Goal: Task Accomplishment & Management: Use online tool/utility

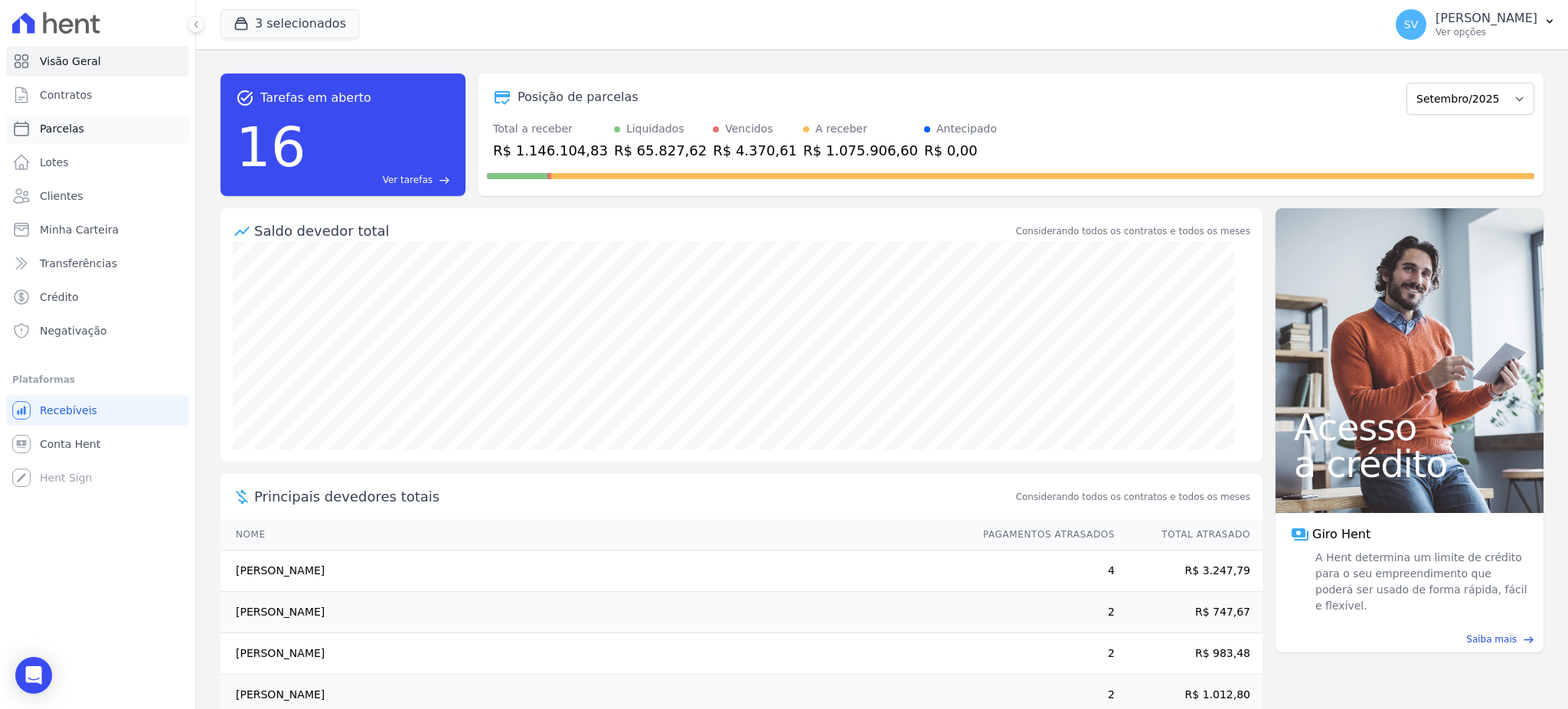
click at [72, 132] on span "Parcelas" at bounding box center [61, 128] width 44 height 16
select select
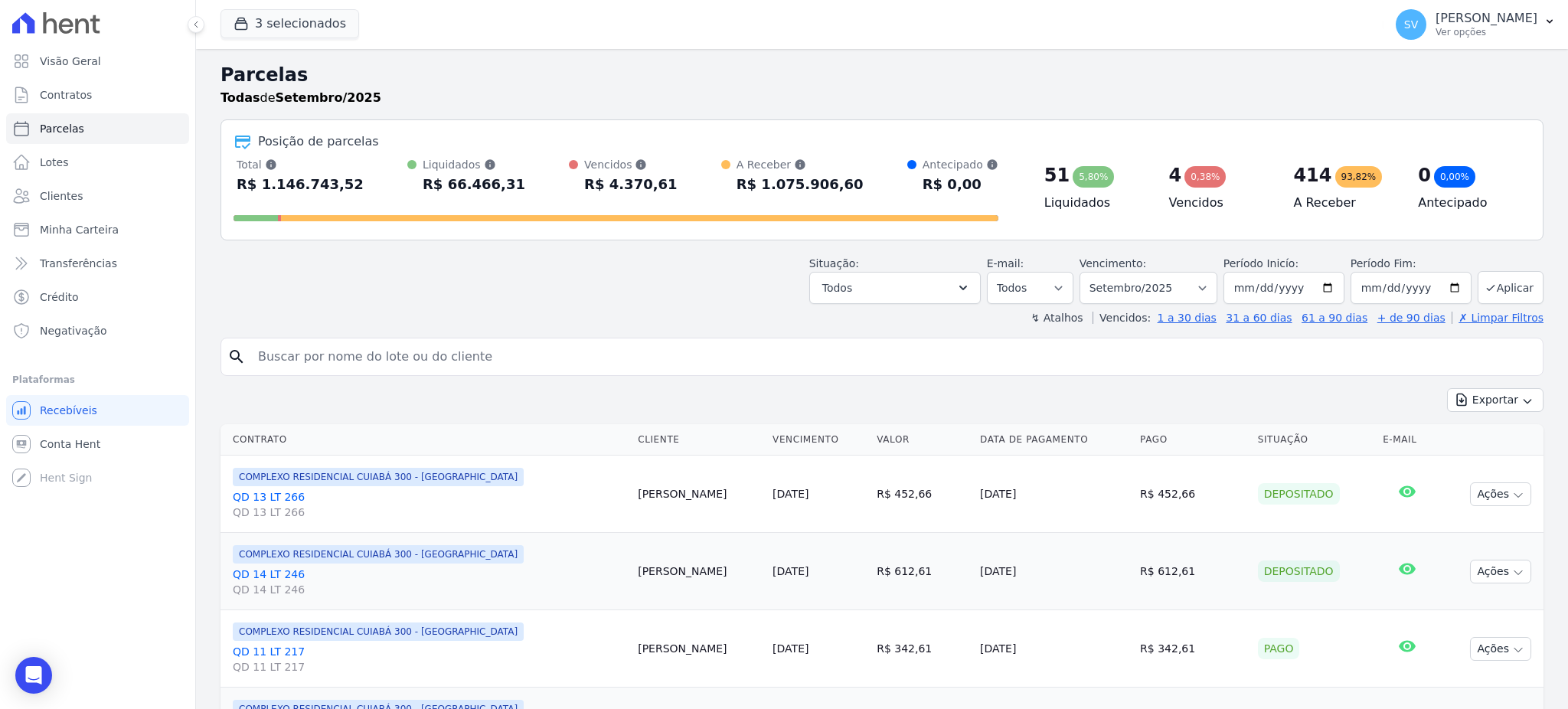
click at [425, 356] on input "search" at bounding box center [893, 356] width 1288 height 30
paste input "Wellington Guilherme nobre de Figueiredo"
type input "Wellington Guilherme nobre de Figueiredo"
select select
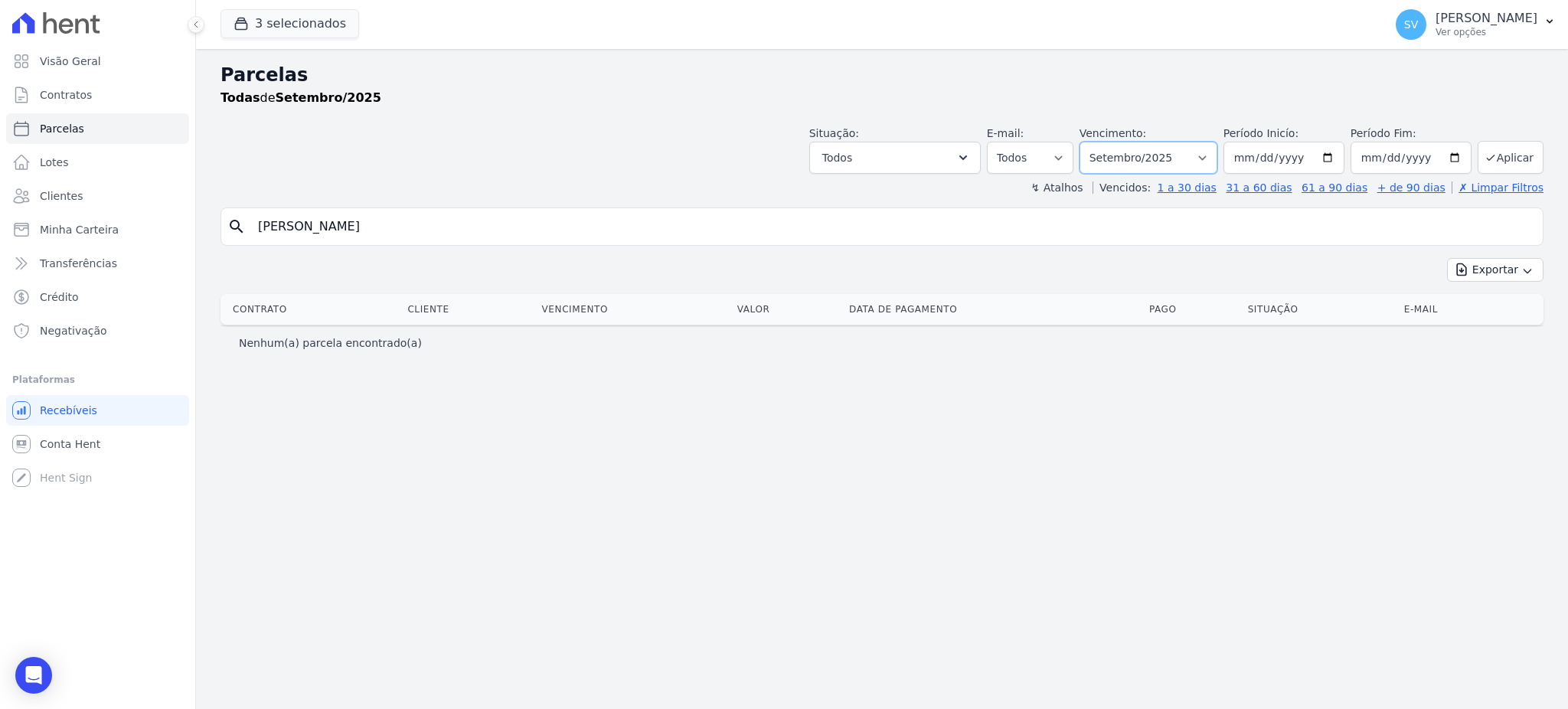
click at [1210, 153] on select "Filtrar por período ──────── Todos os meses Outubro/2022 Novembro/2022 Dezembro…" at bounding box center [1148, 157] width 138 height 32
select select "08/2025"
click at [1101, 142] on select "Filtrar por período ──────── Todos os meses Outubro/2022 Novembro/2022 Dezembro…" at bounding box center [1148, 157] width 138 height 32
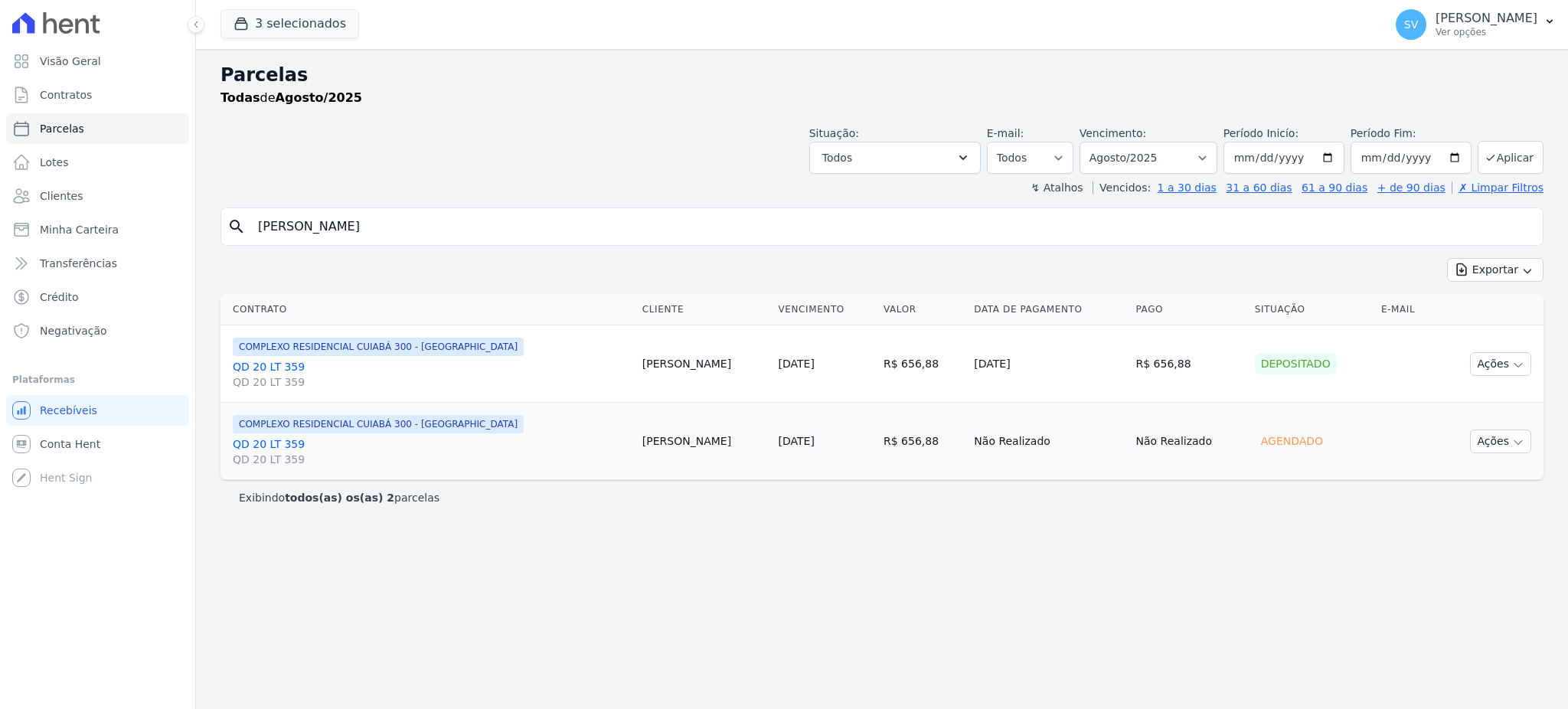
select select
drag, startPoint x: 852, startPoint y: 395, endPoint x: 1019, endPoint y: 395, distance: 167.0
click at [933, 395] on tr "COMPLEXO RESIDENCIAL CUIABÁ 300 - JOÃO DE BARRO QD 20 LT 359 QD 20 LT 359 Welli…" at bounding box center [882, 363] width 1323 height 77
click at [916, 539] on div "Parcelas Todas de Agosto/2025 Situação: Agendado Em Aberto Pago Processando Can…" at bounding box center [882, 379] width 1372 height 660
click at [514, 116] on div "Parcelas Todas de Agosto/2025" at bounding box center [882, 90] width 1323 height 58
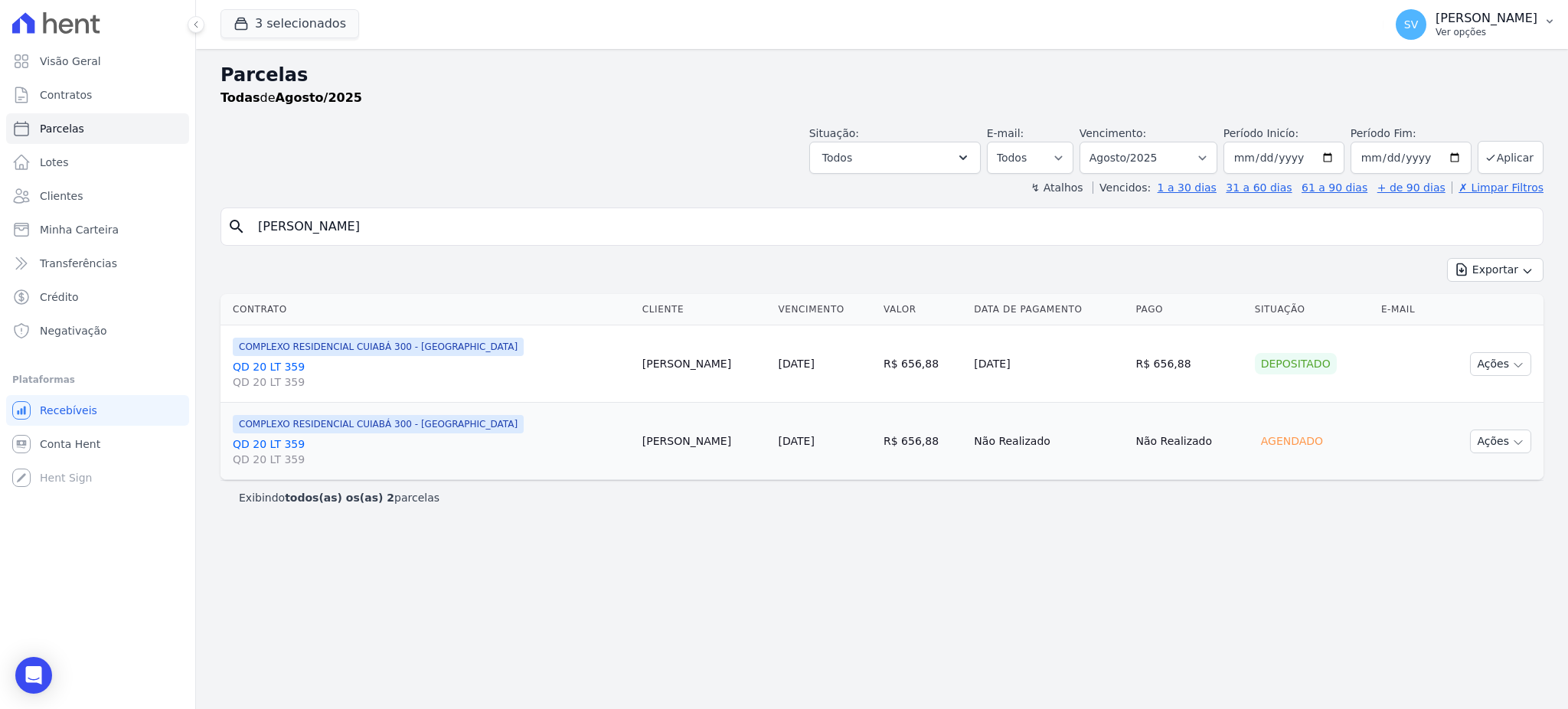
click at [1443, 16] on p "[PERSON_NAME]" at bounding box center [1486, 19] width 102 height 16
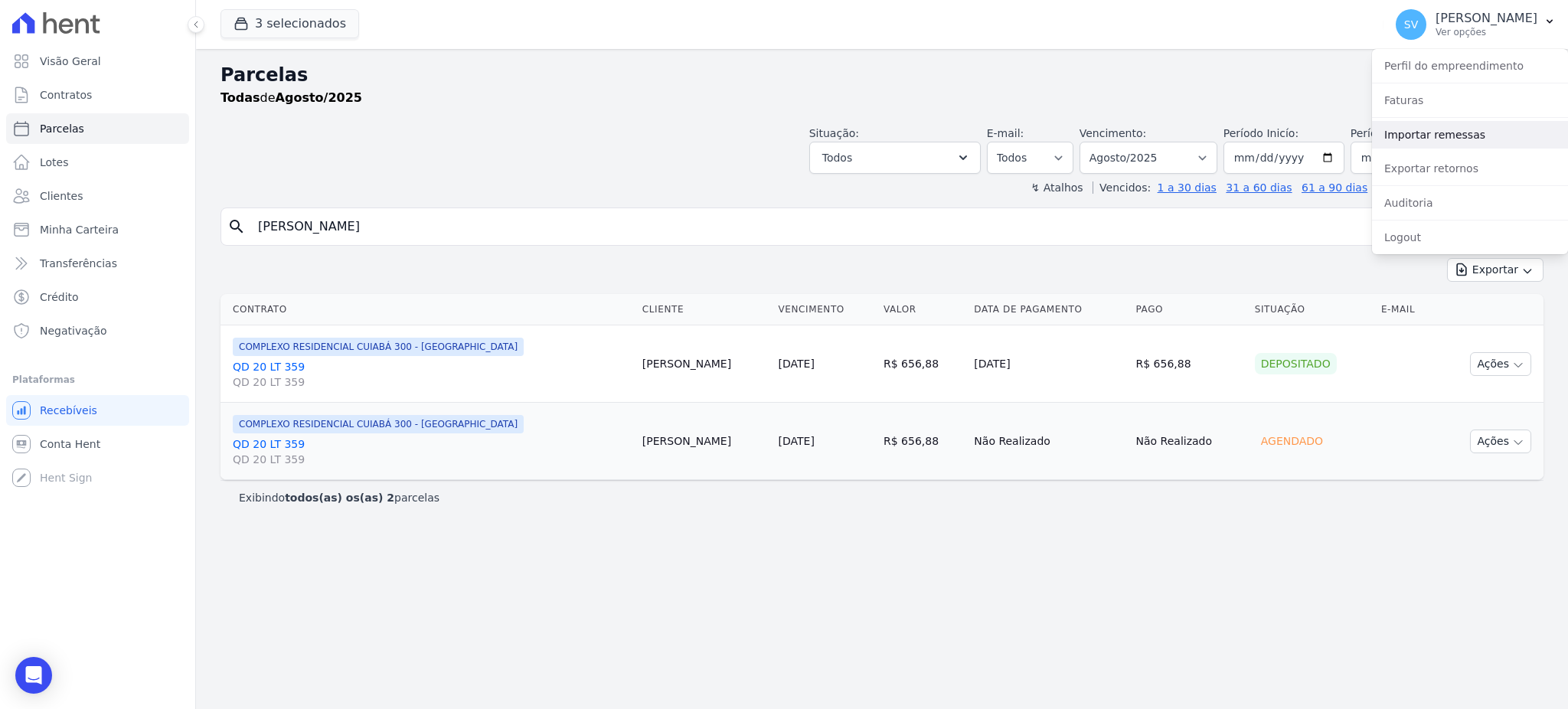
click at [1434, 136] on link "Importar remessas" at bounding box center [1470, 134] width 196 height 27
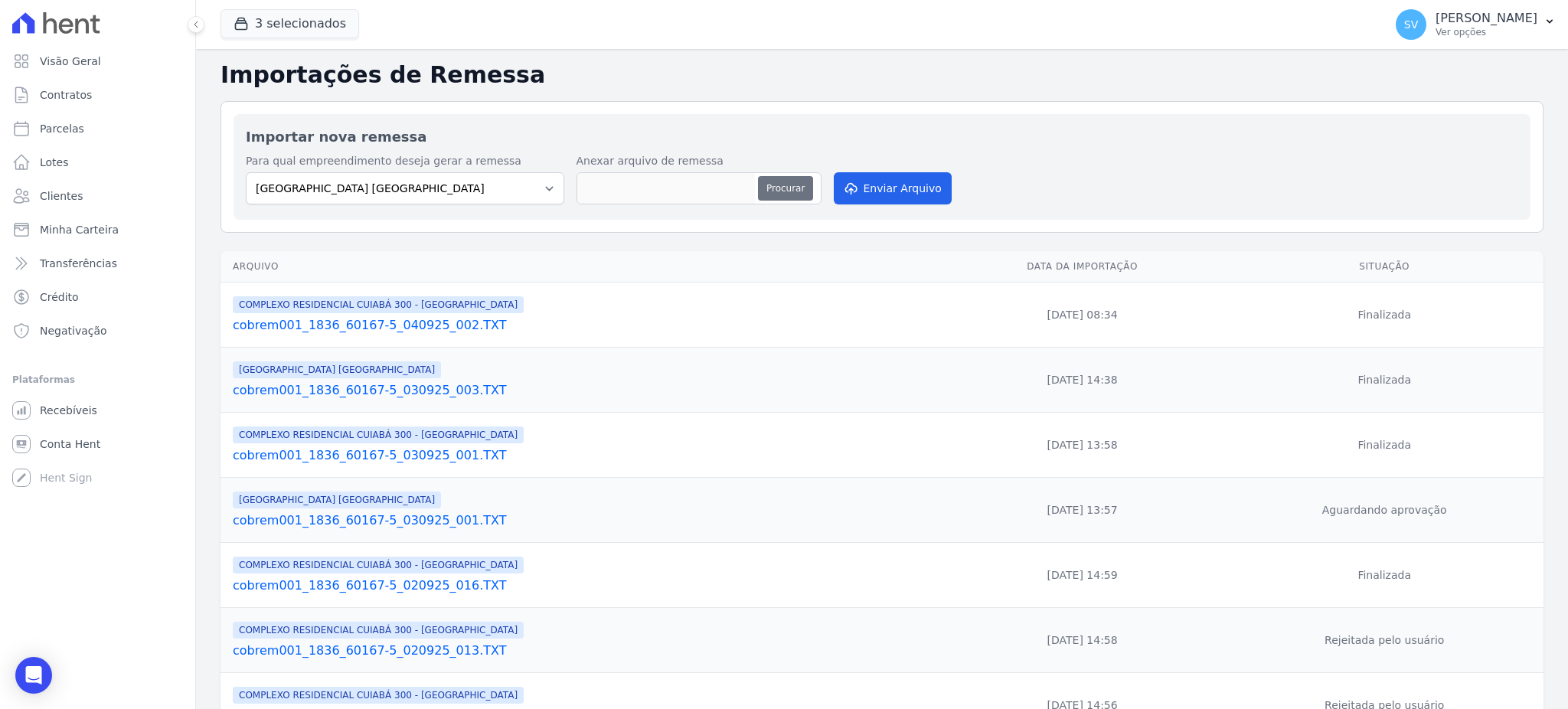
click at [780, 181] on button "Procurar" at bounding box center [785, 188] width 55 height 24
type input "cobrem001_1836_60167-5_040925_003.TXT"
click at [523, 185] on select "[GEOGRAPHIC_DATA] COMPLEXO RESIDENCIAL [GEOGRAPHIC_DATA] 300 - [GEOGRAPHIC_DATA…" at bounding box center [405, 188] width 318 height 32
select select "a999329b-d322-46c5-b2df-9163b092fb9b"
click at [246, 172] on select "[GEOGRAPHIC_DATA] COMPLEXO RESIDENCIAL [GEOGRAPHIC_DATA] 300 - [GEOGRAPHIC_DATA…" at bounding box center [405, 188] width 318 height 32
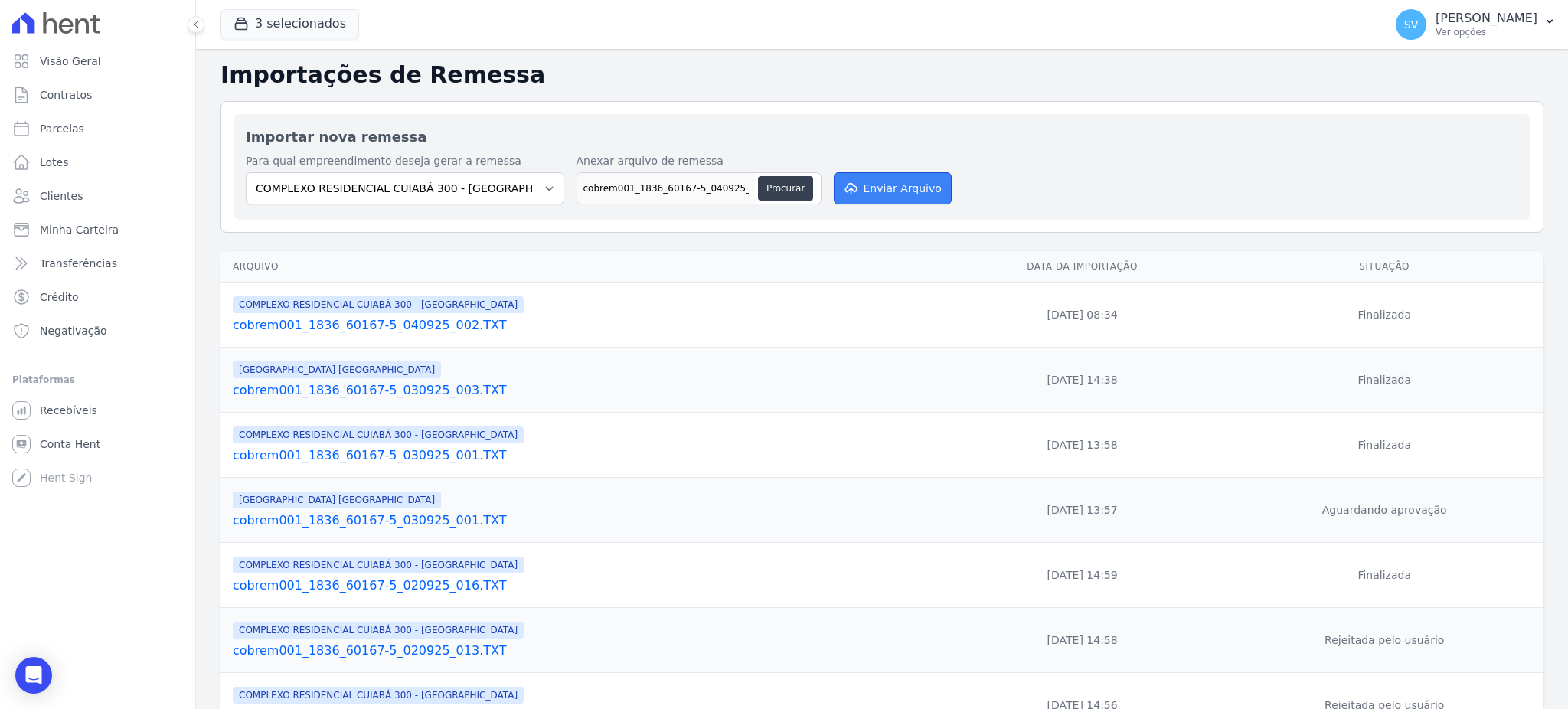
click at [859, 181] on button "Enviar Arquivo" at bounding box center [892, 188] width 118 height 32
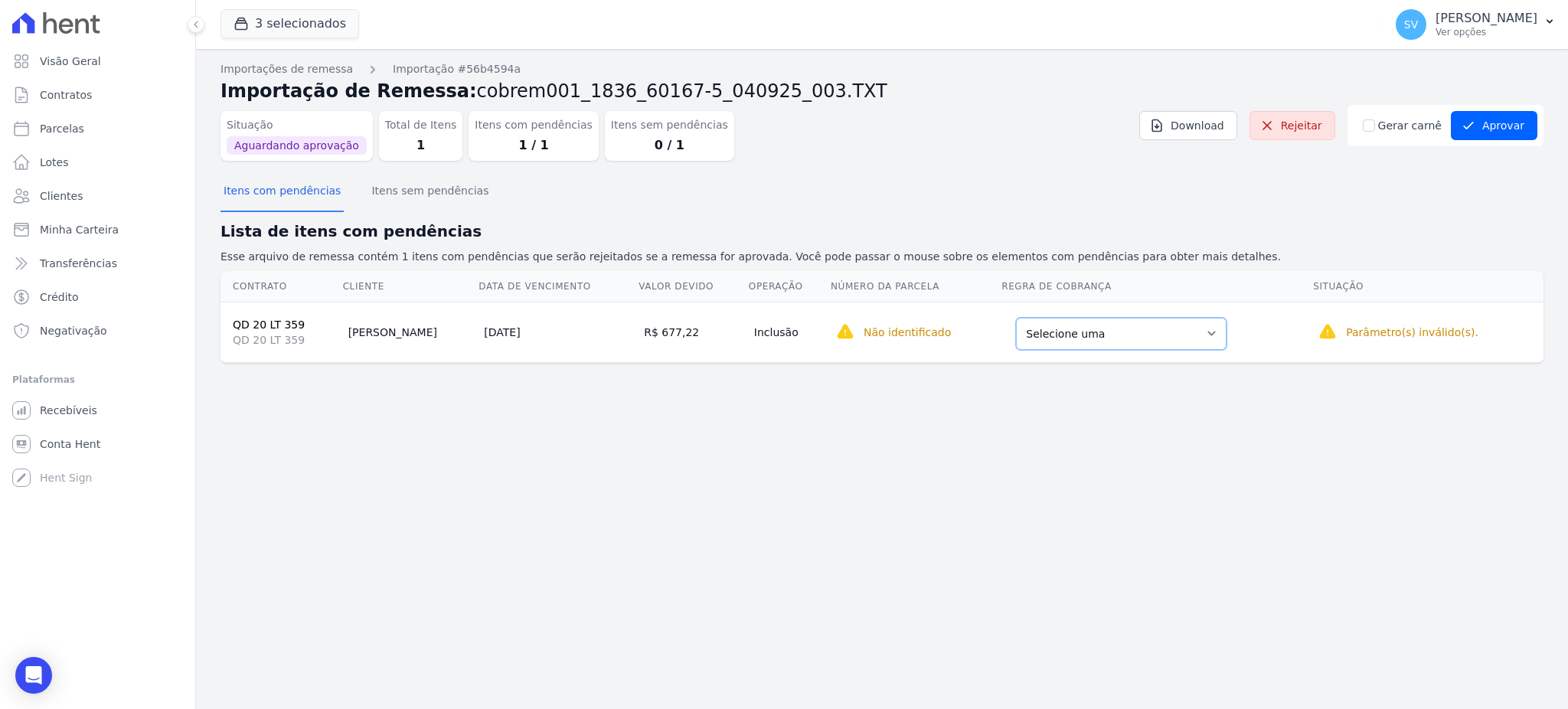
click at [1135, 327] on select "Selecione uma Nova Parcela Avulsa Parcela Avulsa Existente Parcela Normal (2 X …" at bounding box center [1121, 333] width 211 height 32
click at [1159, 320] on select "Selecione uma Nova Parcela Avulsa Parcela Avulsa Existente Parcela Normal (2 X …" at bounding box center [1121, 333] width 211 height 32
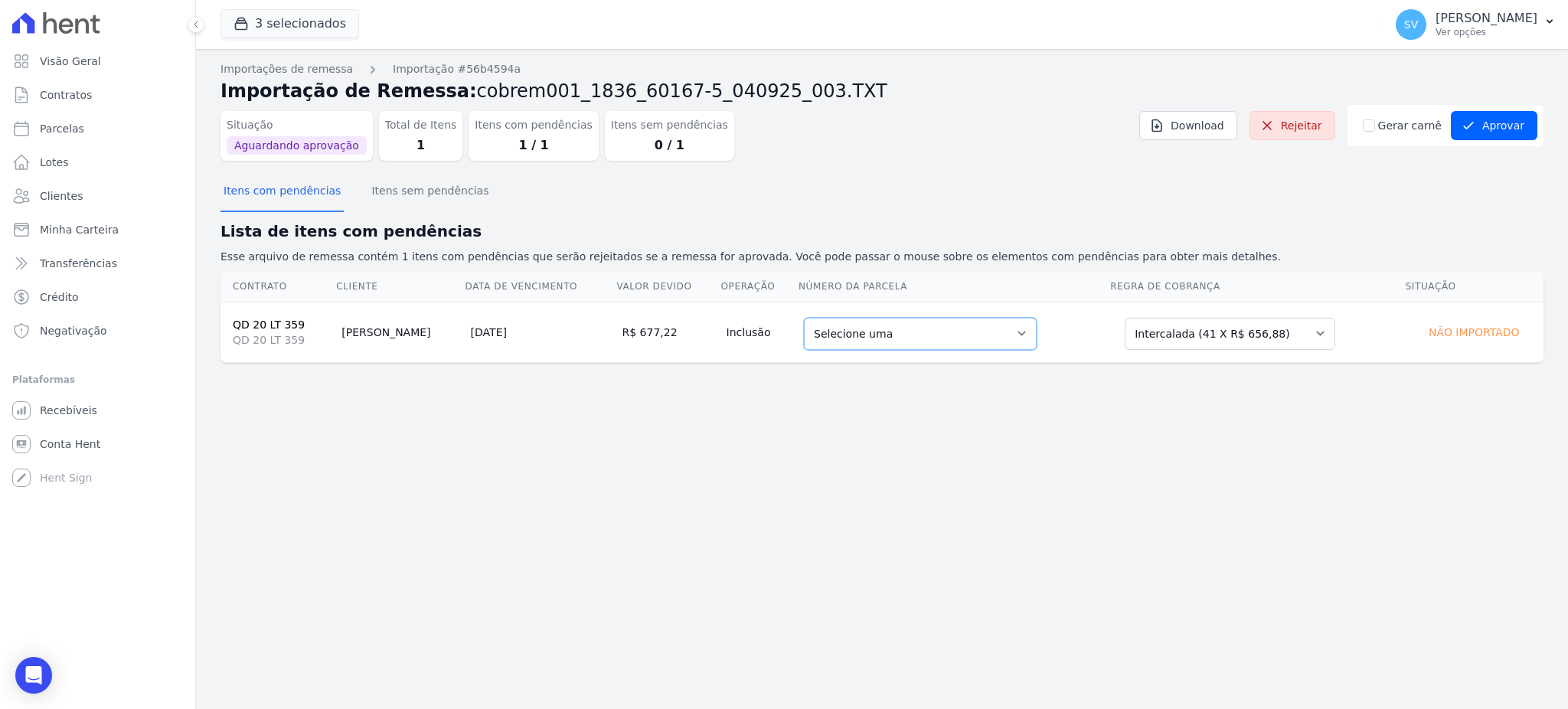
click at [1019, 340] on select "Selecione uma 4 - [DATE] - R$ 656,88 - Agendado 5 - [DATE] - R$ 656,88 - Agenda…" at bounding box center [920, 333] width 233 height 32
click at [802, 449] on div "Importações de remessa Importação #56b4594a Importação de Remessa: cobrem001_18…" at bounding box center [882, 379] width 1372 height 660
click at [264, 188] on button "Itens com pendências" at bounding box center [282, 191] width 123 height 40
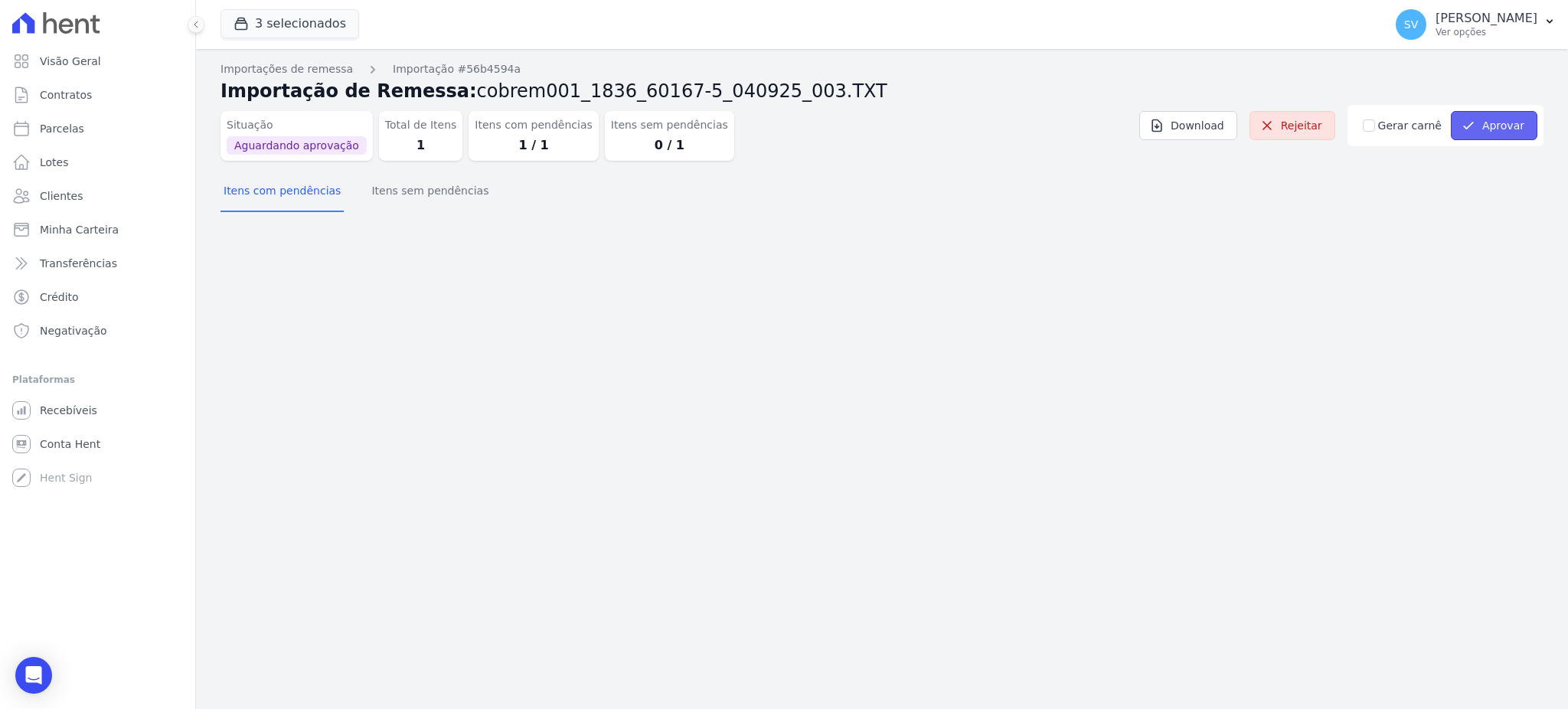
click at [1496, 120] on button "Aprovar" at bounding box center [1493, 125] width 86 height 29
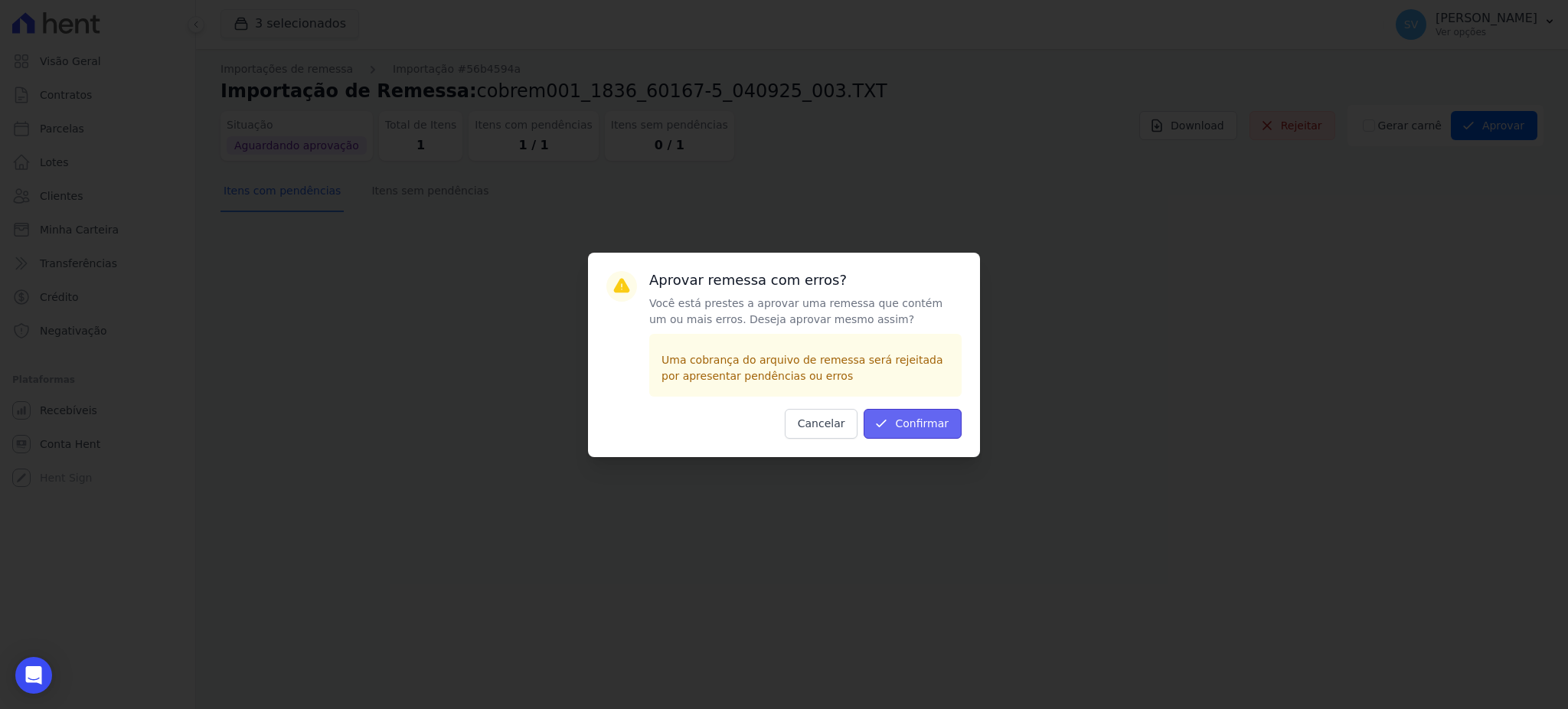
drag, startPoint x: 900, startPoint y: 428, endPoint x: 912, endPoint y: 428, distance: 12.0
click at [901, 428] on button "Confirmar" at bounding box center [913, 423] width 98 height 30
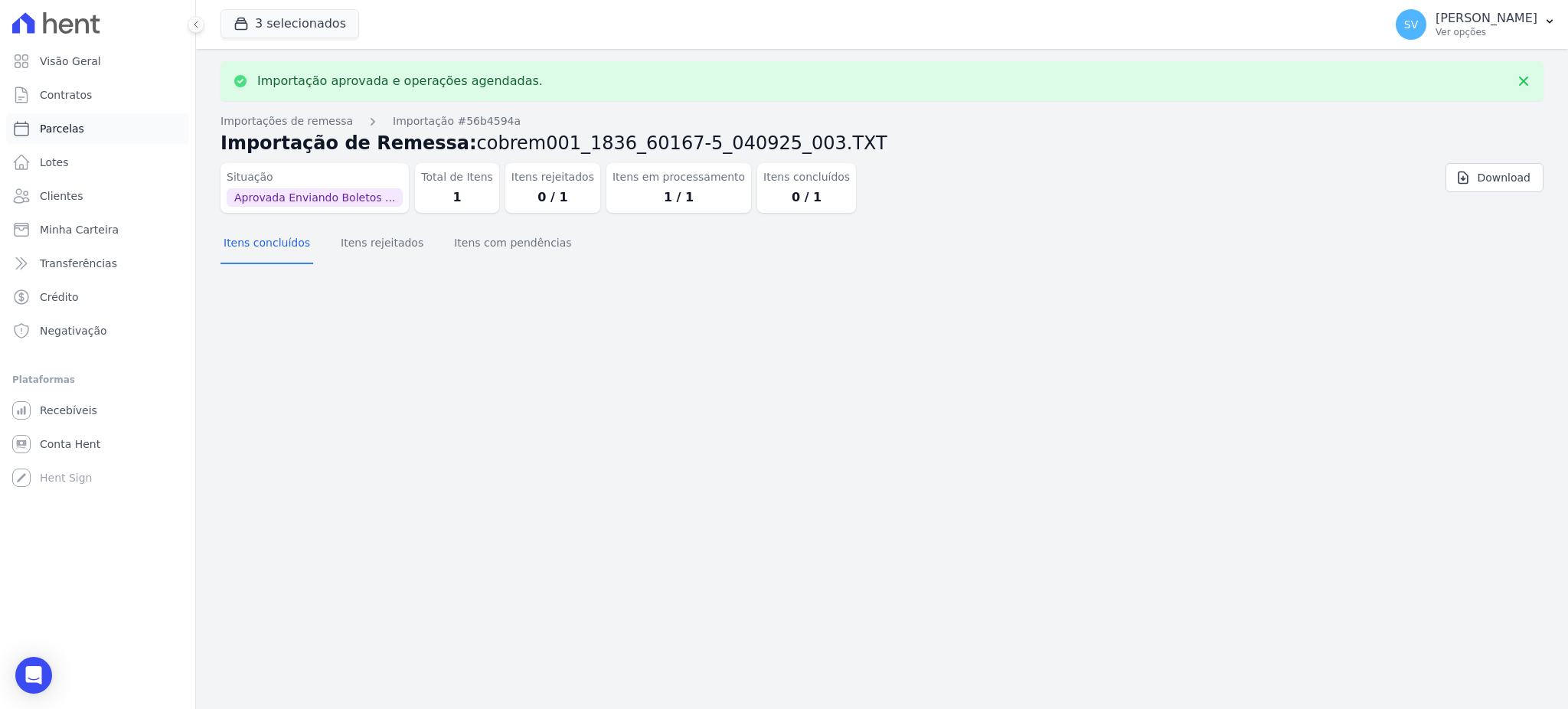
click at [79, 122] on link "Parcelas" at bounding box center [97, 128] width 183 height 30
select select
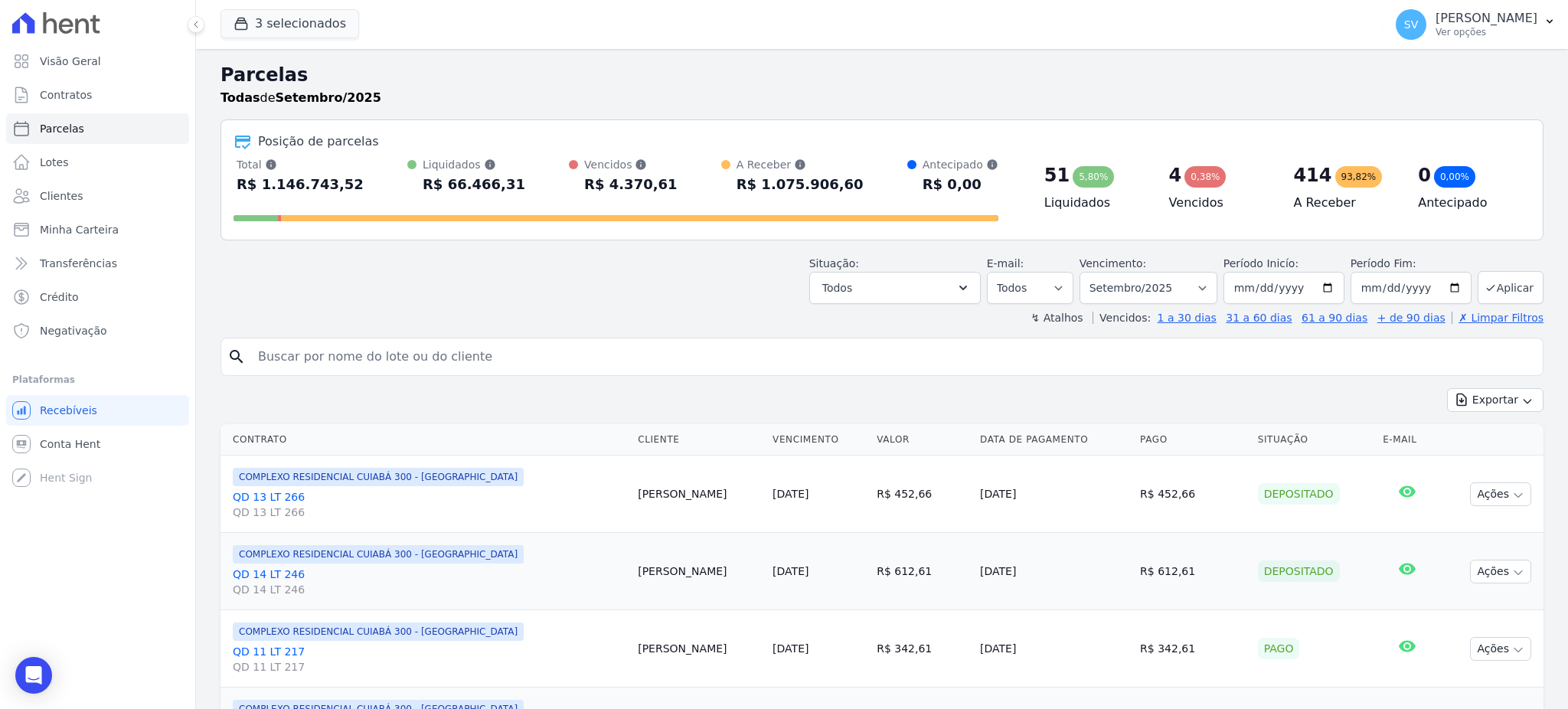
click at [388, 353] on input "search" at bounding box center [893, 356] width 1288 height 30
paste input "[PERSON_NAME] DE FIGUEIREDO"
type input "[PERSON_NAME] DE FIGUEIREDO"
select select
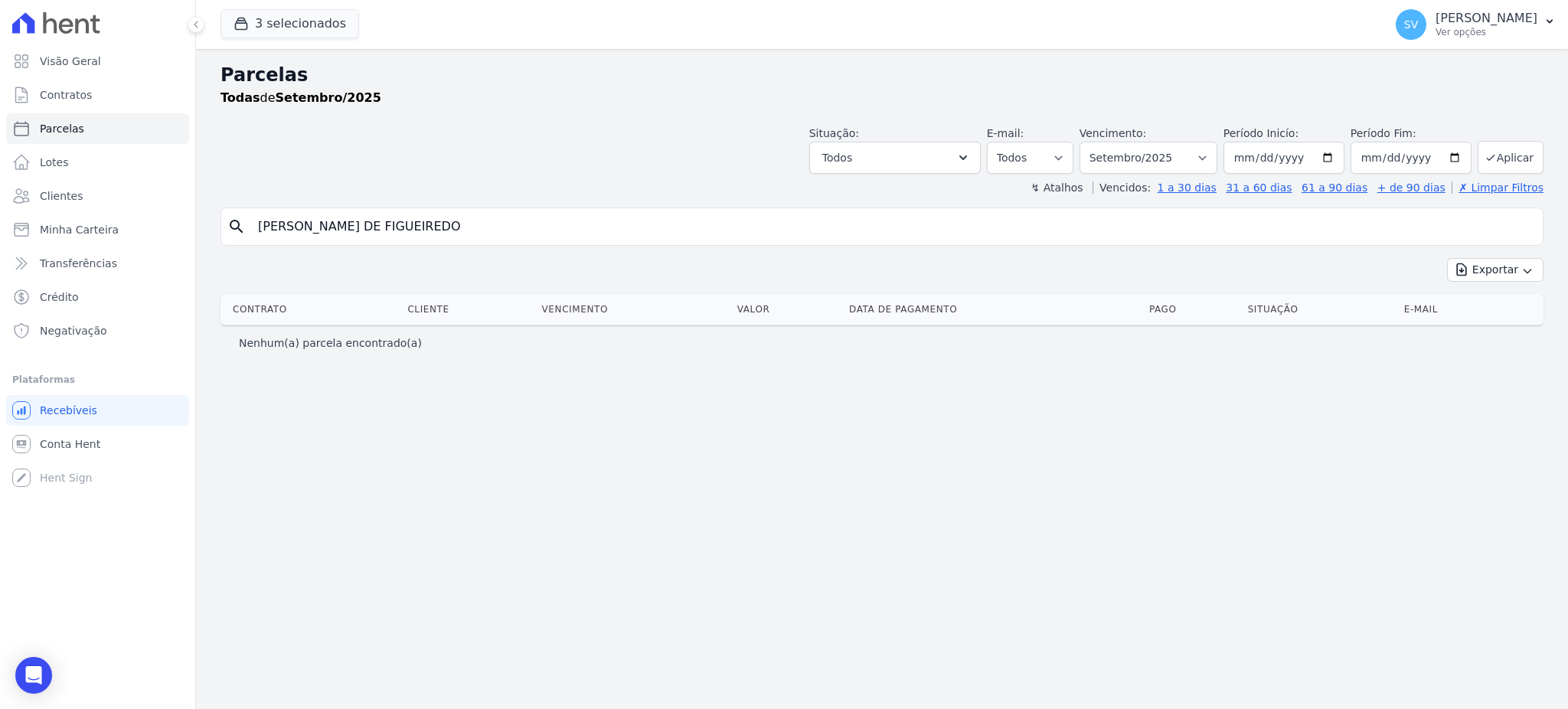
click at [660, 221] on input "[PERSON_NAME] DE FIGUEIREDO" at bounding box center [893, 226] width 1288 height 30
select select
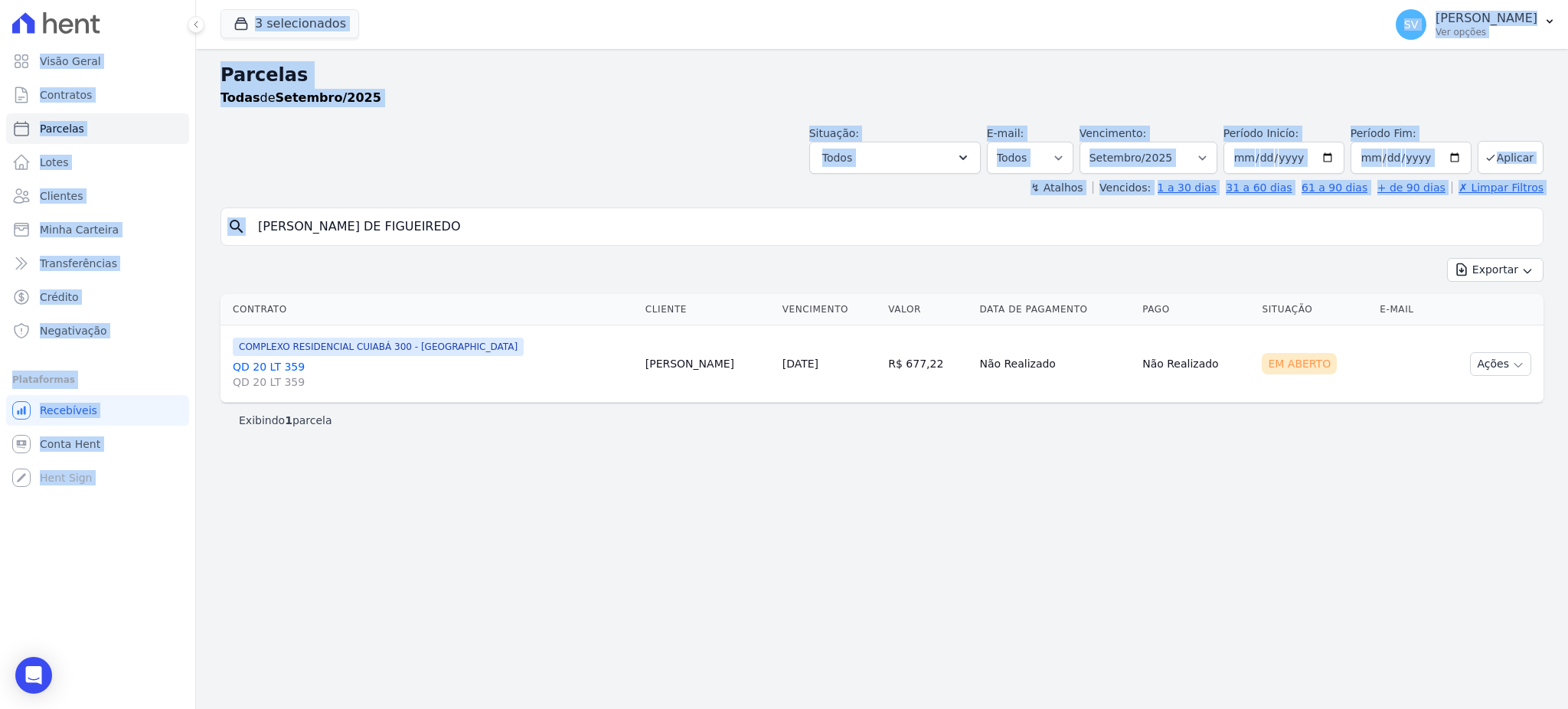
drag, startPoint x: 641, startPoint y: 221, endPoint x: 630, endPoint y: 219, distance: 11.2
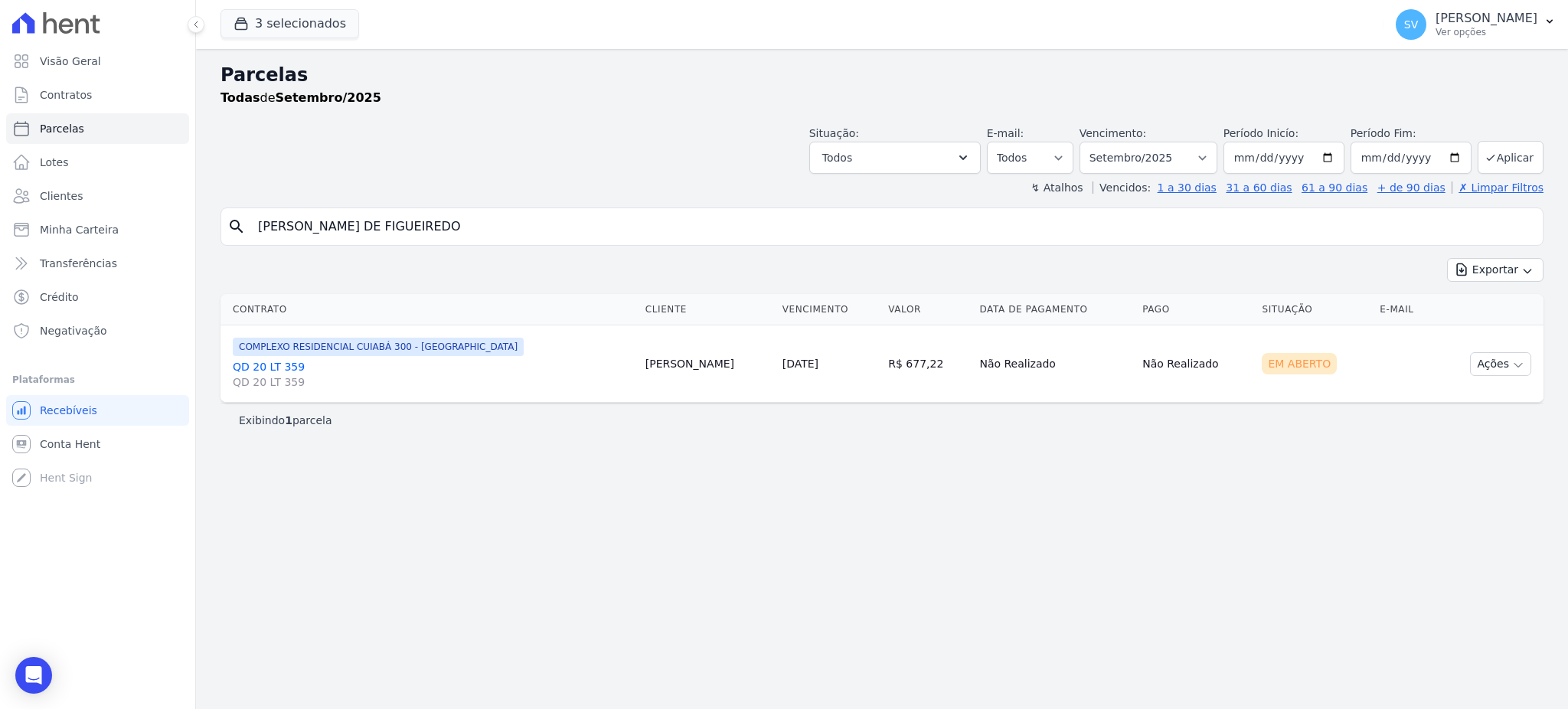
click at [657, 225] on input "[PERSON_NAME] DE FIGUEIREDO" at bounding box center [893, 226] width 1288 height 30
click at [1008, 571] on div "Parcelas Todas de Setembro/2025 Situação: Agendado Em Aberto Pago Processando C…" at bounding box center [882, 379] width 1372 height 660
click at [1499, 356] on button "Ações" at bounding box center [1500, 364] width 61 height 23
click at [1455, 402] on link "Ver boleto" at bounding box center [1494, 399] width 147 height 28
click at [65, 55] on span "Visão Geral" at bounding box center [70, 61] width 61 height 16
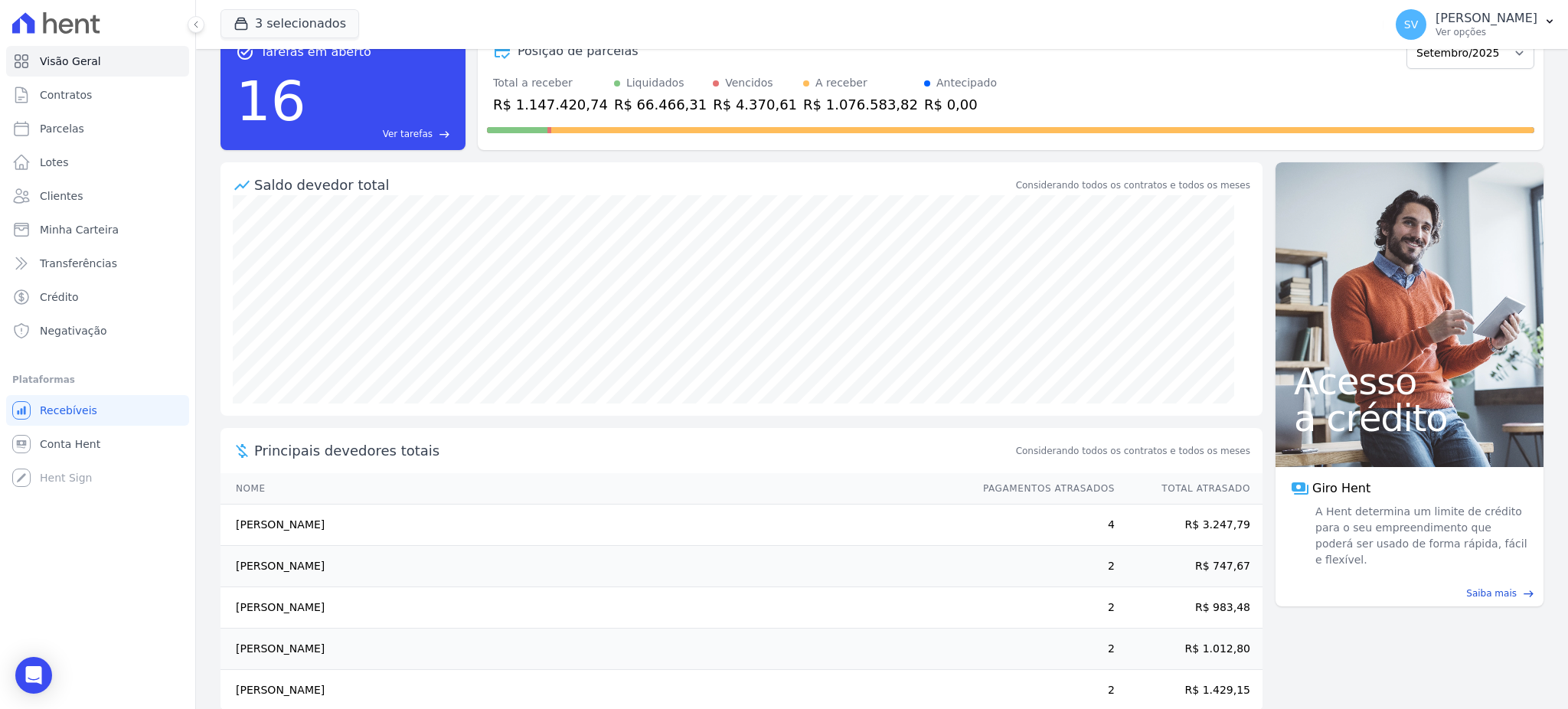
scroll to position [72, 0]
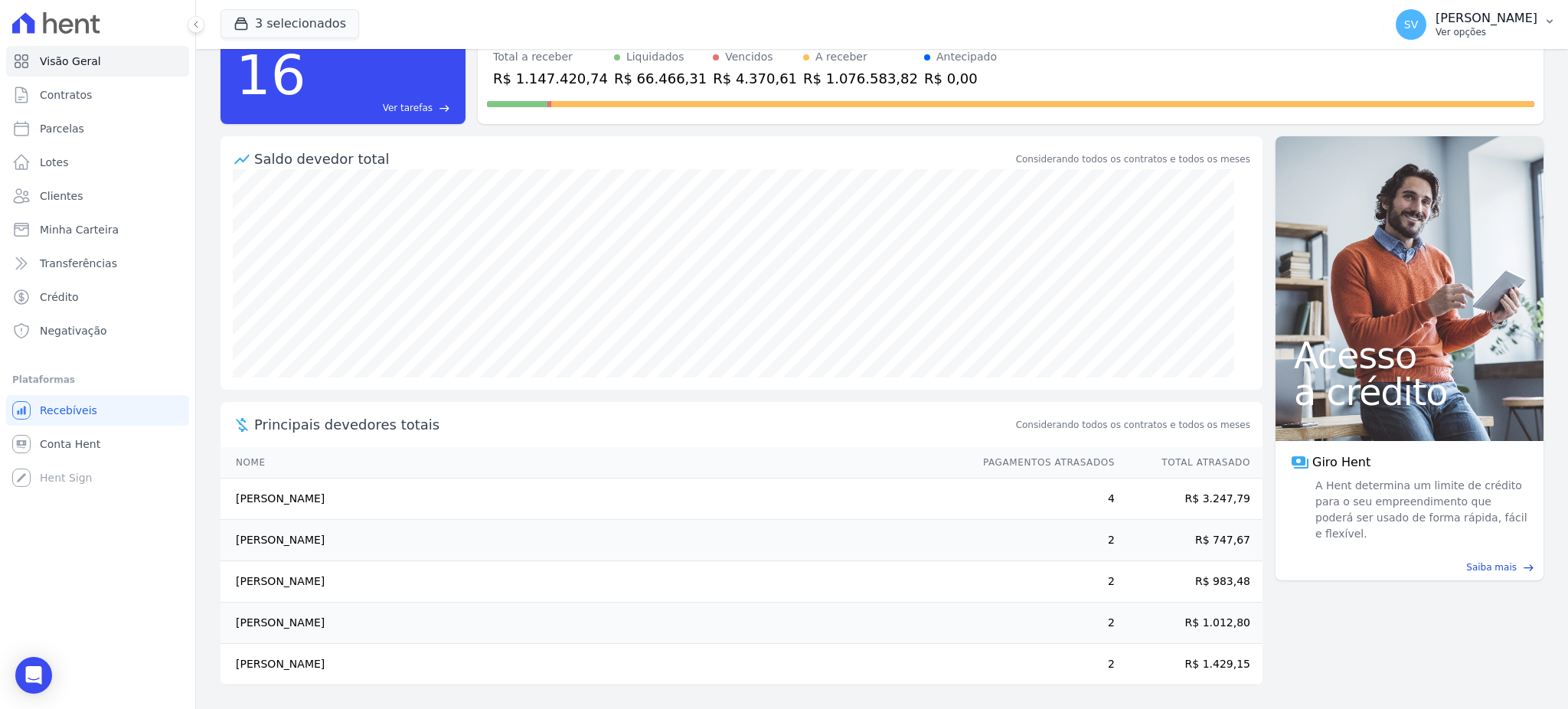
click at [1384, 3] on button "SV [PERSON_NAME] Ver opções" at bounding box center [1475, 24] width 184 height 43
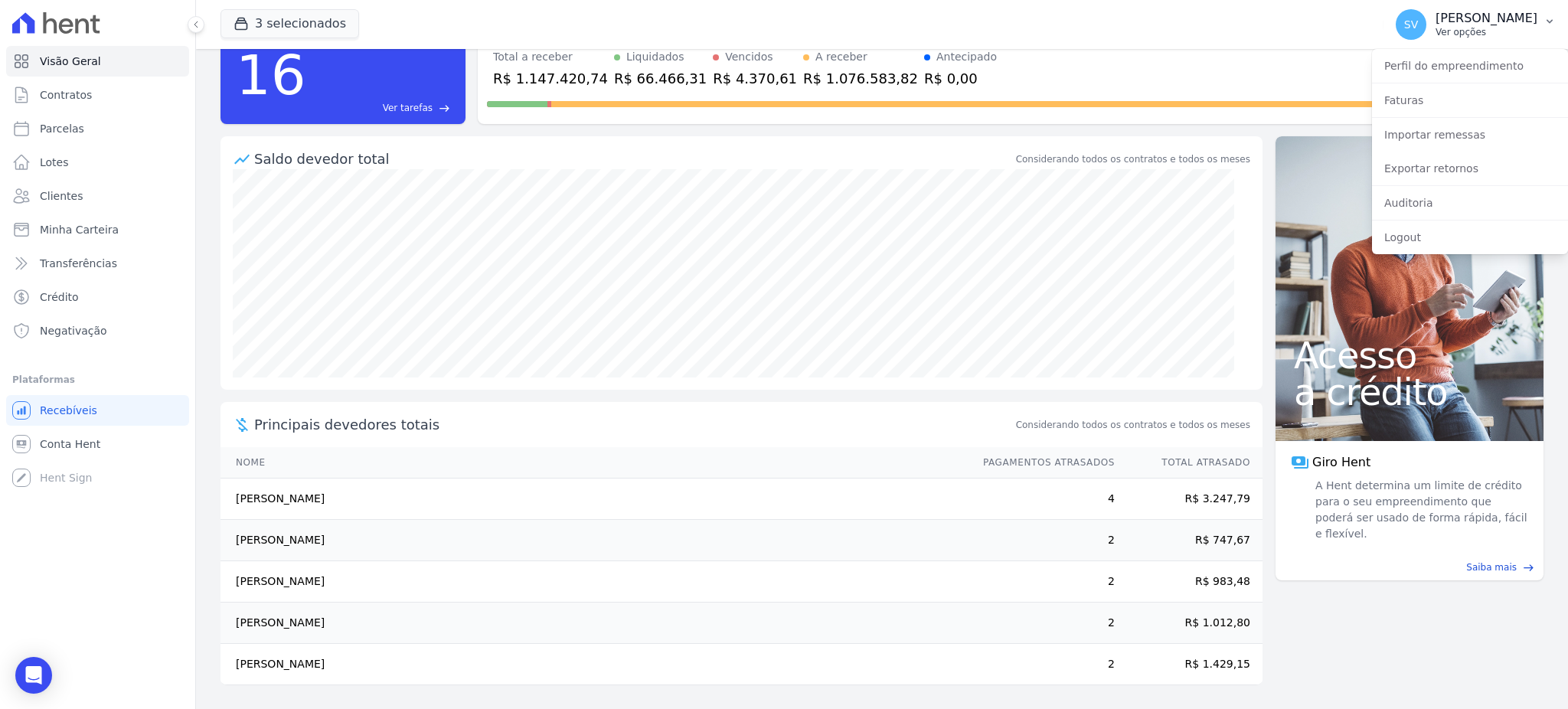
click at [1436, 21] on p "[PERSON_NAME]" at bounding box center [1486, 19] width 102 height 16
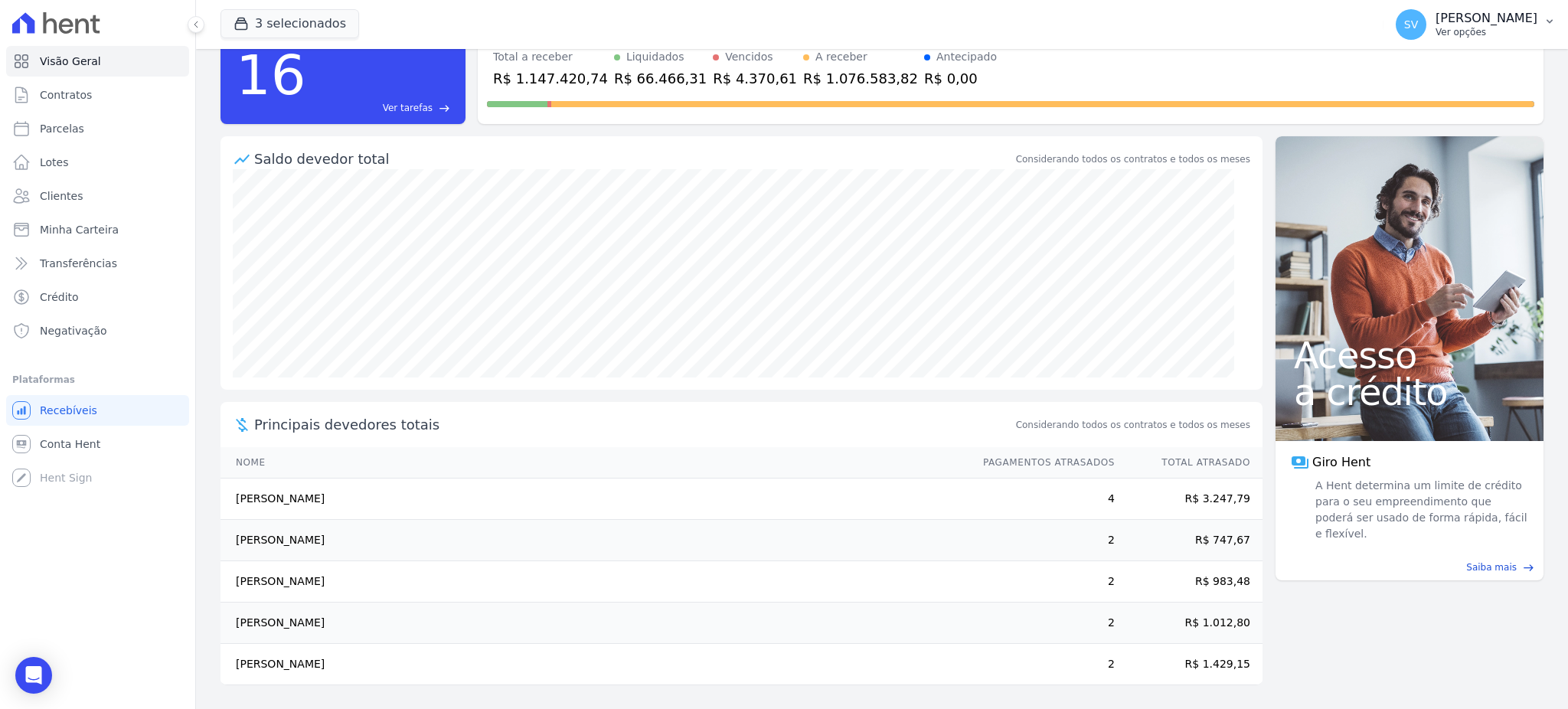
click at [1436, 23] on p "[PERSON_NAME]" at bounding box center [1486, 19] width 102 height 16
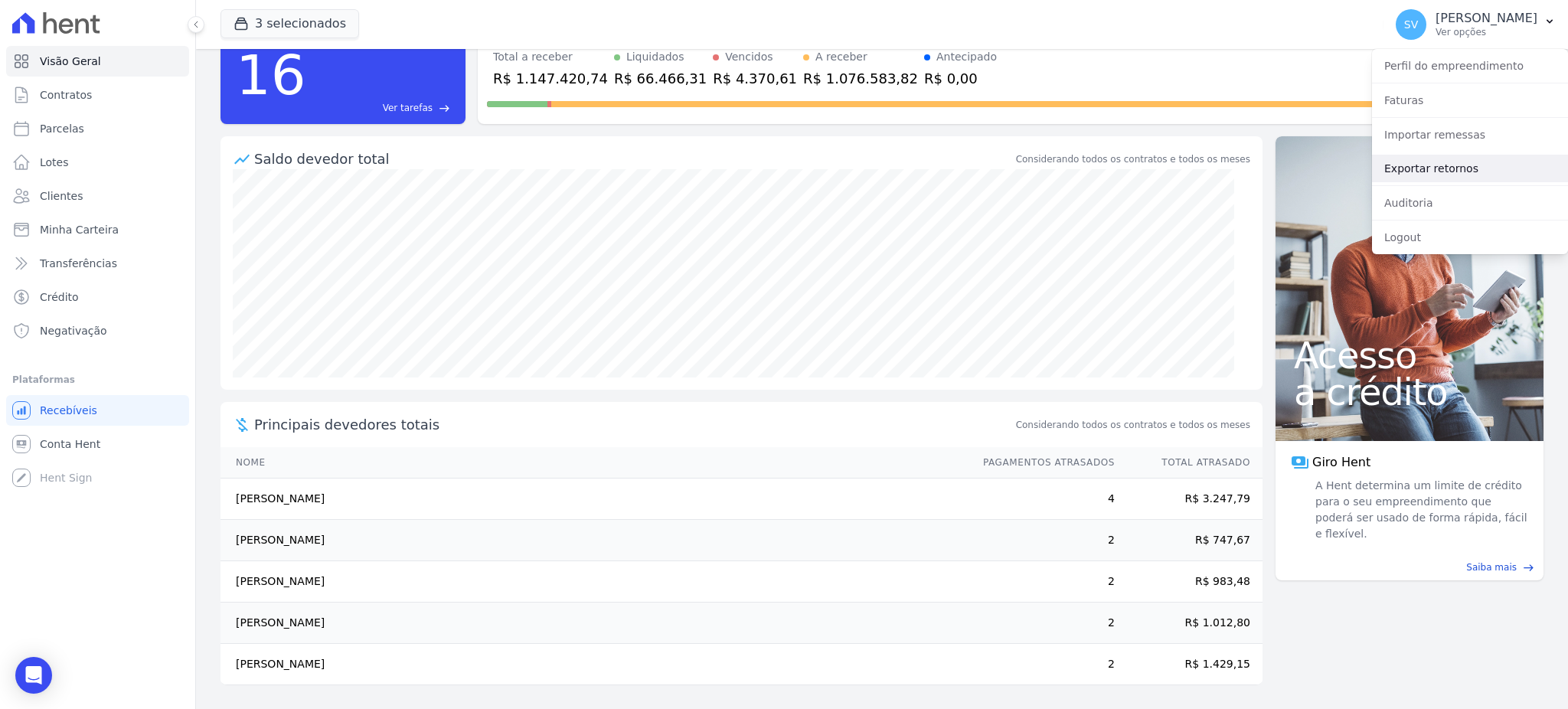
click at [1411, 161] on link "Exportar retornos" at bounding box center [1470, 168] width 196 height 27
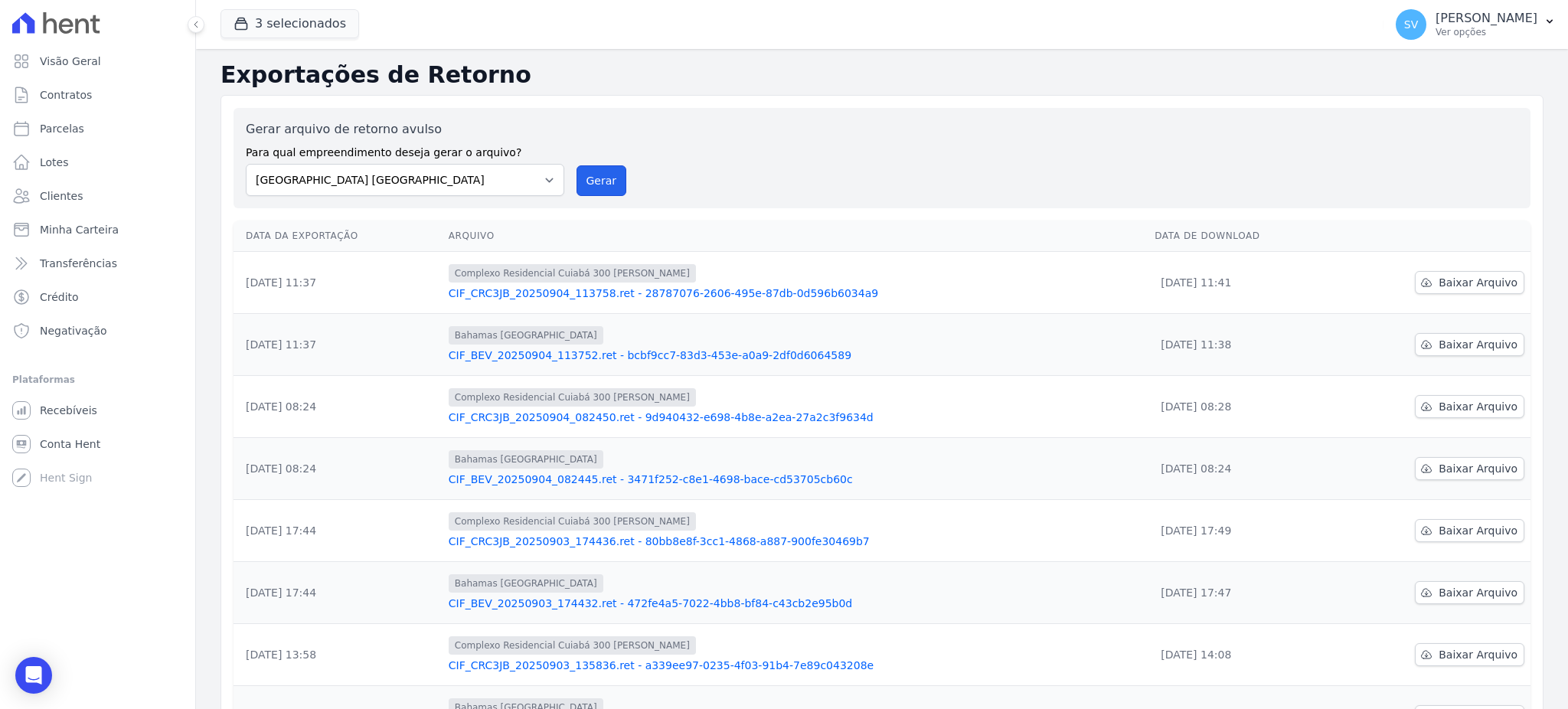
drag, startPoint x: 591, startPoint y: 188, endPoint x: 833, endPoint y: 156, distance: 244.1
click at [593, 188] on button "Gerar" at bounding box center [602, 180] width 51 height 30
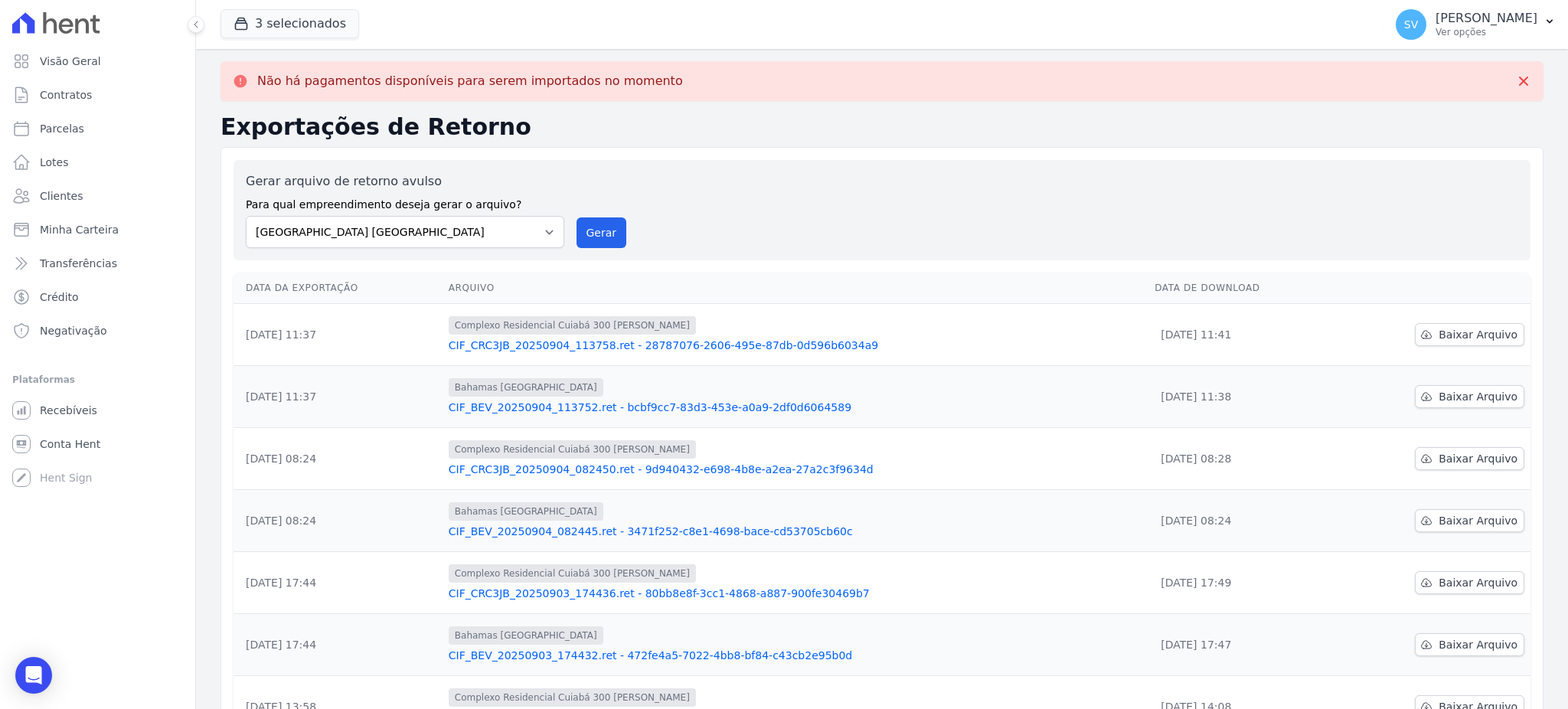
click at [551, 180] on label "Gerar arquivo de retorno avulso" at bounding box center [405, 181] width 318 height 19
drag, startPoint x: 538, startPoint y: 233, endPoint x: 538, endPoint y: 242, distance: 9.0
click at [538, 233] on select "[GEOGRAPHIC_DATA] COMPLEXO RESIDENCIAL [GEOGRAPHIC_DATA] 300 - [GEOGRAPHIC_DATA…" at bounding box center [405, 231] width 318 height 32
click at [246, 216] on select "[GEOGRAPHIC_DATA] COMPLEXO RESIDENCIAL [GEOGRAPHIC_DATA] 300 - [GEOGRAPHIC_DATA…" at bounding box center [405, 231] width 318 height 32
drag, startPoint x: 556, startPoint y: 226, endPoint x: 549, endPoint y: 229, distance: 7.6
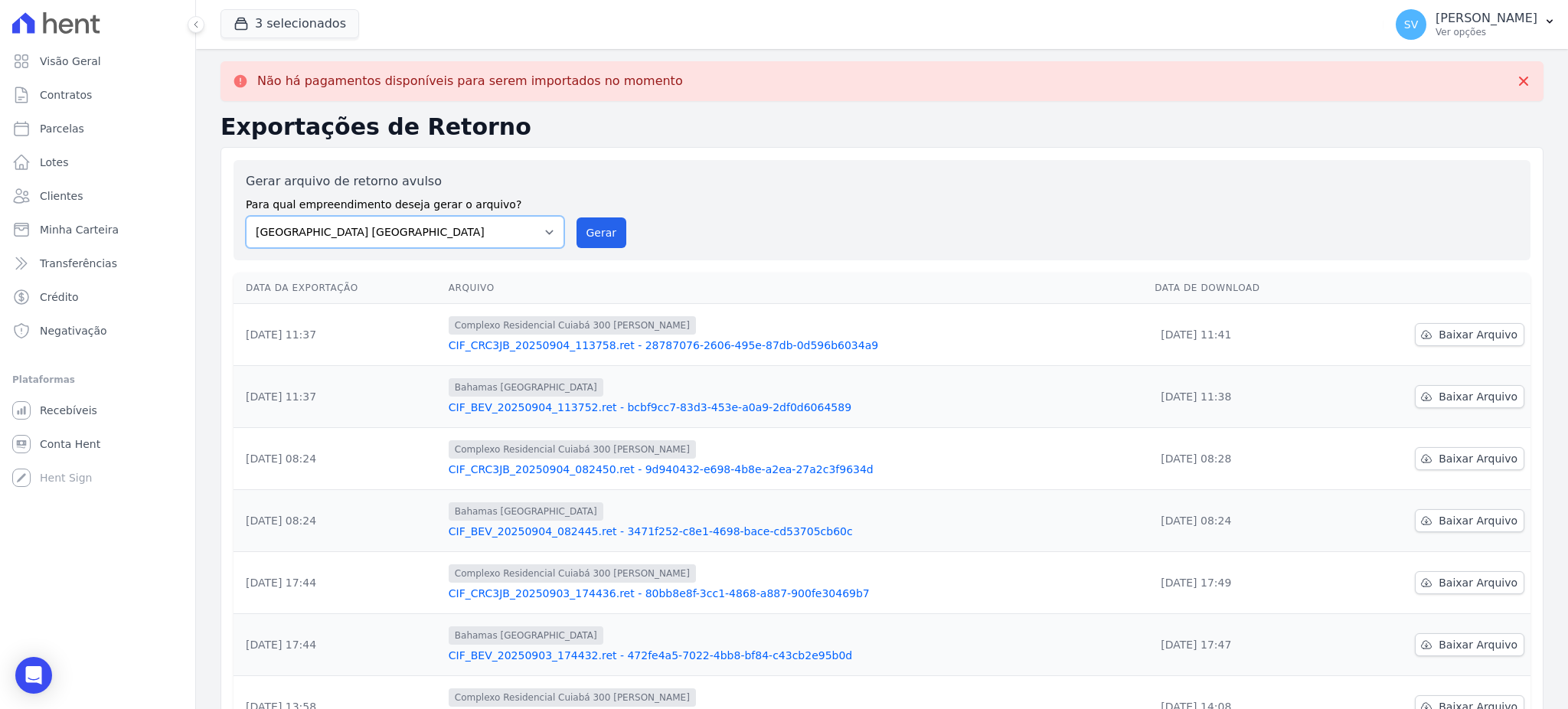
click at [556, 226] on select "[GEOGRAPHIC_DATA] COMPLEXO RESIDENCIAL [GEOGRAPHIC_DATA] 300 - [GEOGRAPHIC_DATA…" at bounding box center [405, 231] width 318 height 32
select select "a999329b-d322-46c5-b2df-9163b092fb9b"
click at [246, 216] on select "[GEOGRAPHIC_DATA] COMPLEXO RESIDENCIAL [GEOGRAPHIC_DATA] 300 - [GEOGRAPHIC_DATA…" at bounding box center [405, 231] width 318 height 32
drag, startPoint x: 583, startPoint y: 232, endPoint x: 853, endPoint y: 146, distance: 283.4
click at [583, 233] on button "Gerar" at bounding box center [602, 232] width 51 height 30
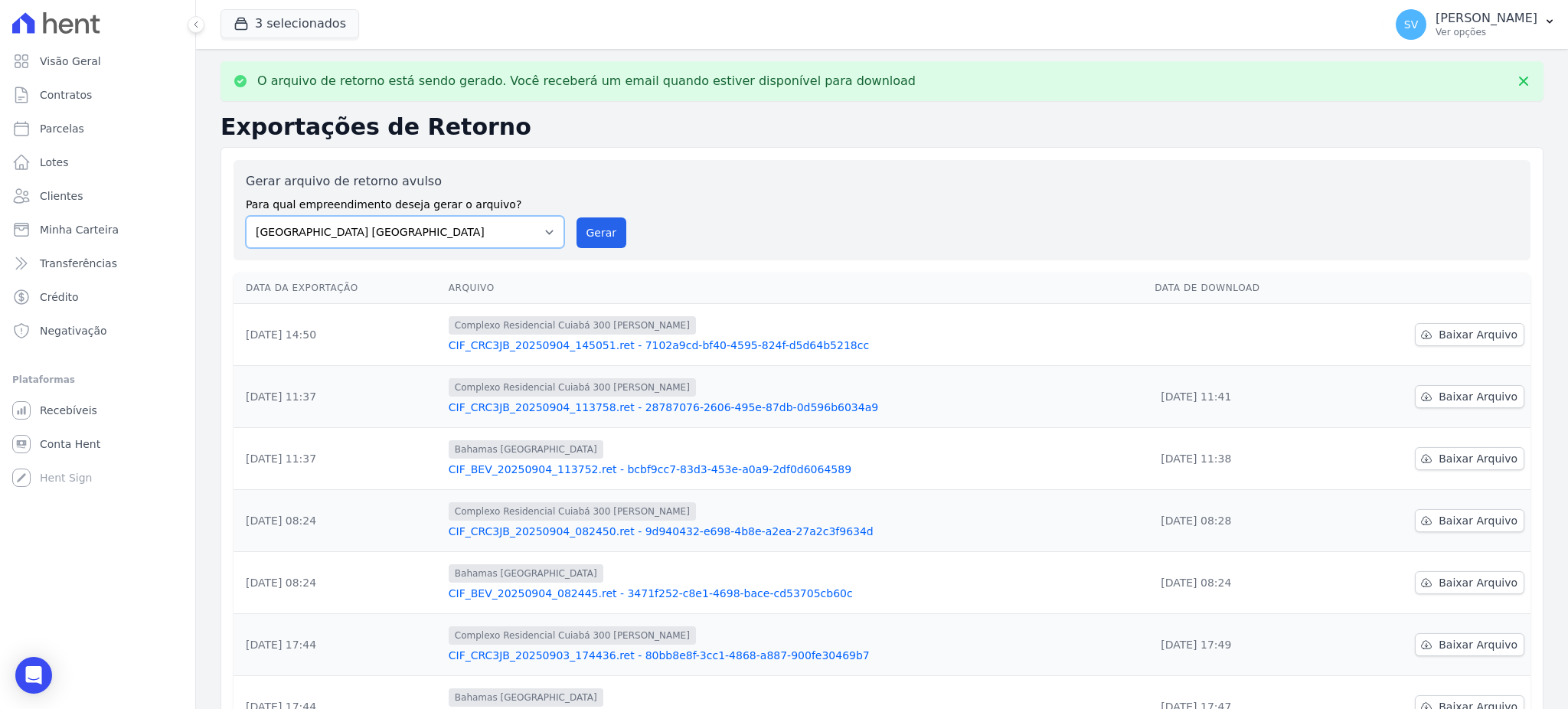
click at [542, 231] on select "[GEOGRAPHIC_DATA] COMPLEXO RESIDENCIAL [GEOGRAPHIC_DATA] 300 - [GEOGRAPHIC_DATA…" at bounding box center [405, 231] width 318 height 32
select select "73a372cd-5640-41c8-aaea-11bd74619c10"
click at [246, 216] on select "[GEOGRAPHIC_DATA] COMPLEXO RESIDENCIAL [GEOGRAPHIC_DATA] 300 - [GEOGRAPHIC_DATA…" at bounding box center [405, 231] width 318 height 32
drag, startPoint x: 595, startPoint y: 236, endPoint x: 829, endPoint y: 151, distance: 249.0
click at [595, 234] on button "Gerar" at bounding box center [602, 232] width 51 height 30
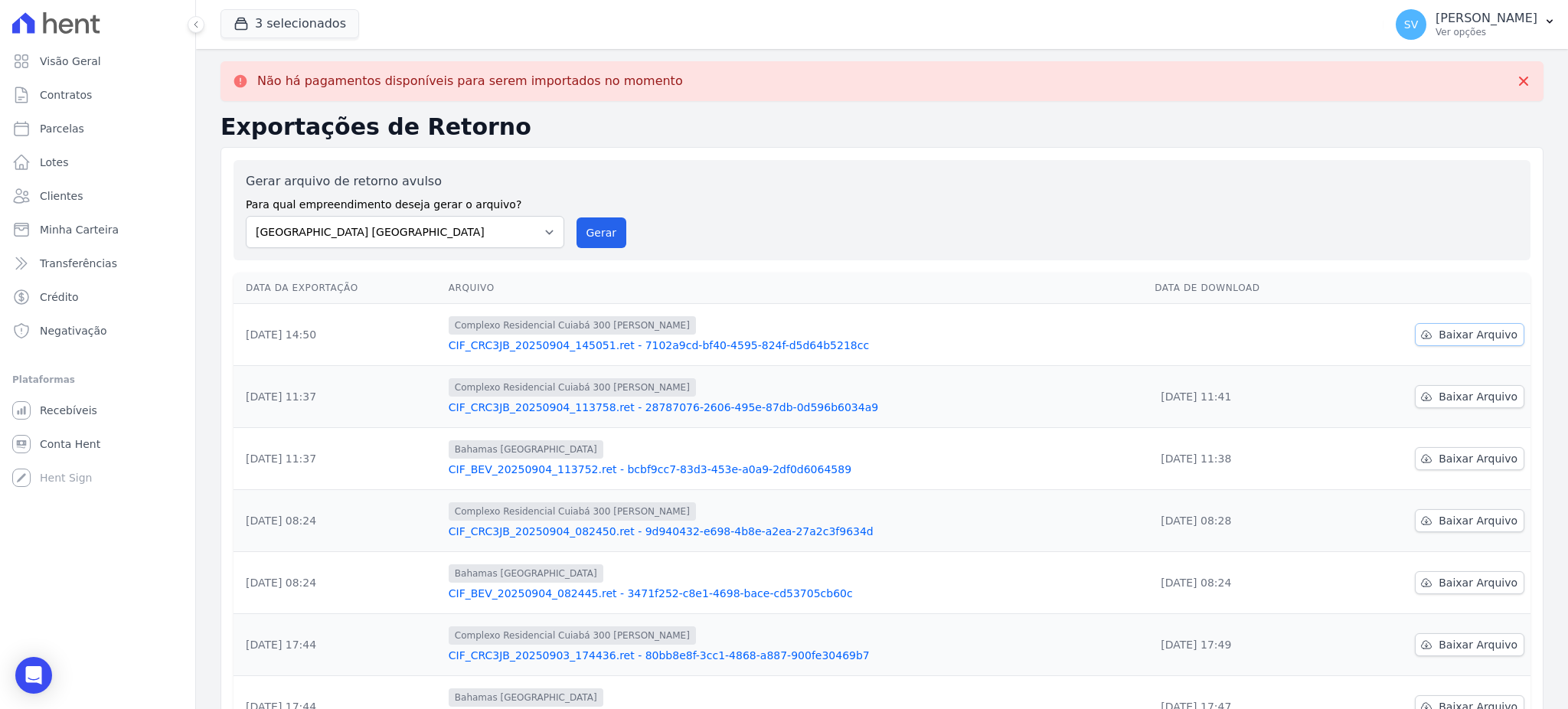
click at [1456, 325] on link "Baixar Arquivo" at bounding box center [1469, 335] width 110 height 23
